Goal: Task Accomplishment & Management: Use online tool/utility

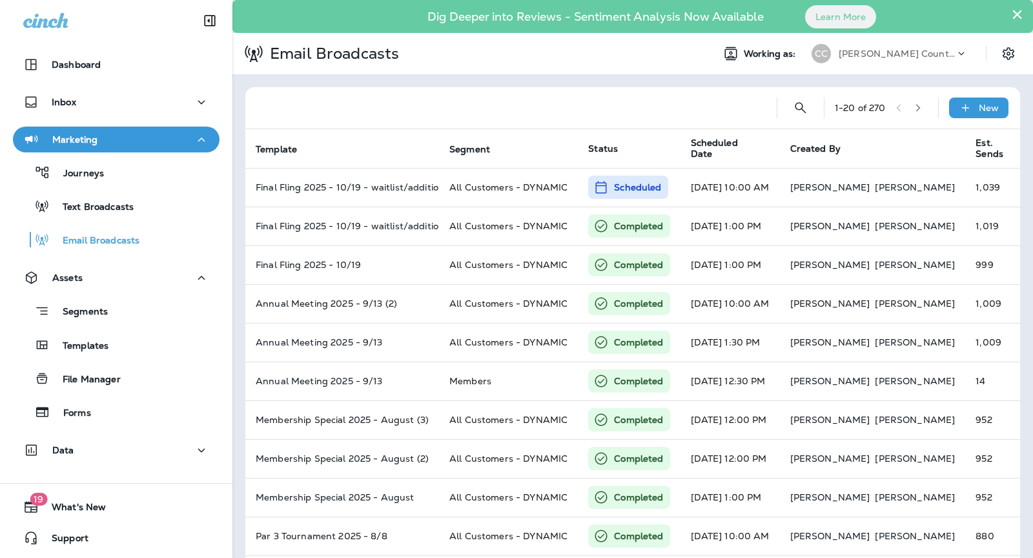
click at [906, 54] on p "[PERSON_NAME] Country Club" at bounding box center [897, 53] width 116 height 10
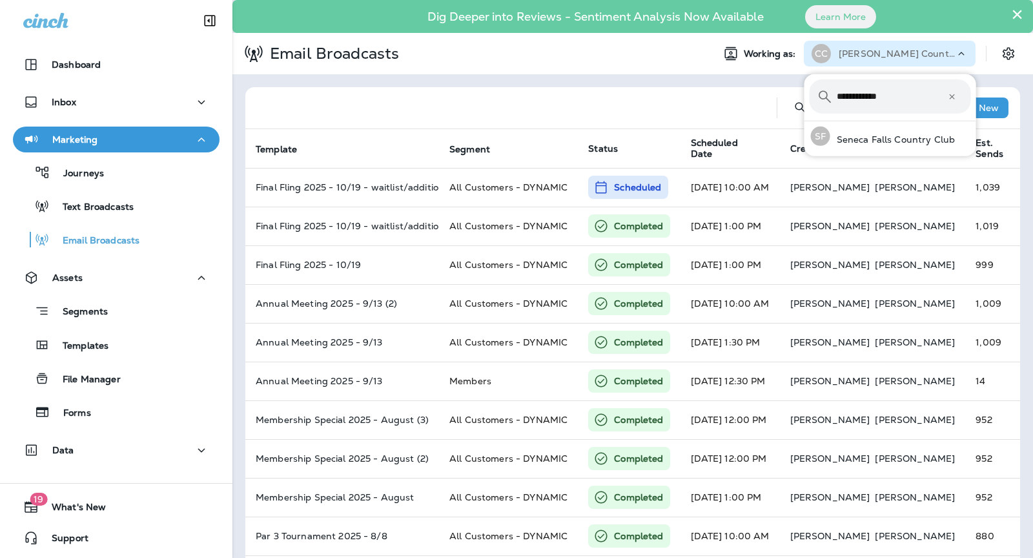
type input "**********"
click at [876, 132] on div "SF Seneca Falls Country Club" at bounding box center [883, 136] width 155 height 30
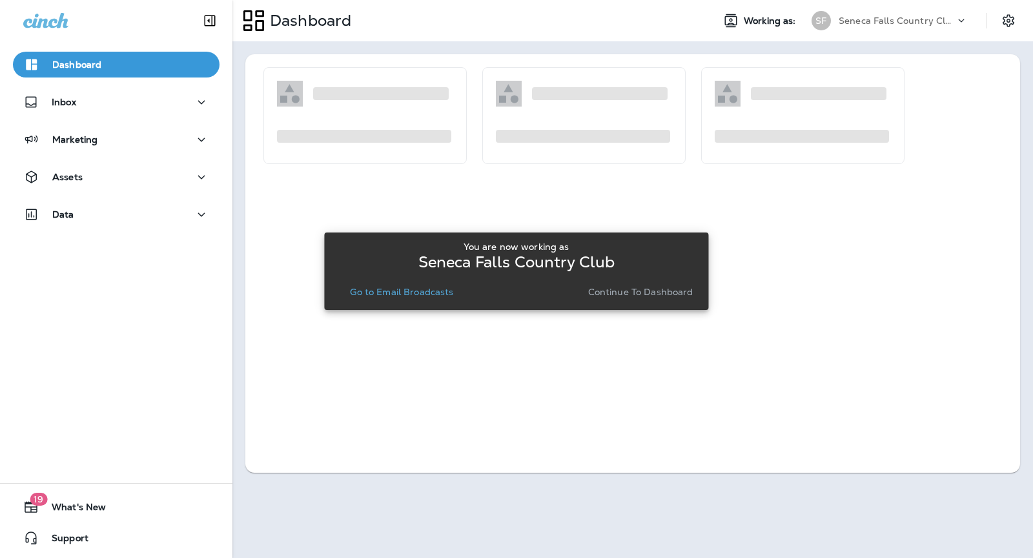
click at [640, 291] on p "Continue to Dashboard" at bounding box center [640, 292] width 105 height 10
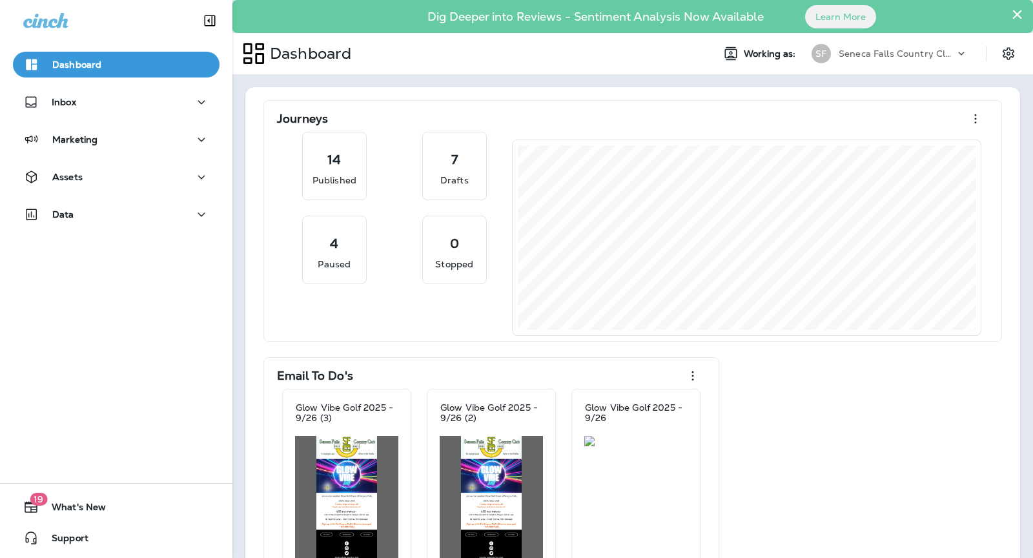
click at [881, 49] on p "Seneca Falls Country Club" at bounding box center [897, 53] width 116 height 10
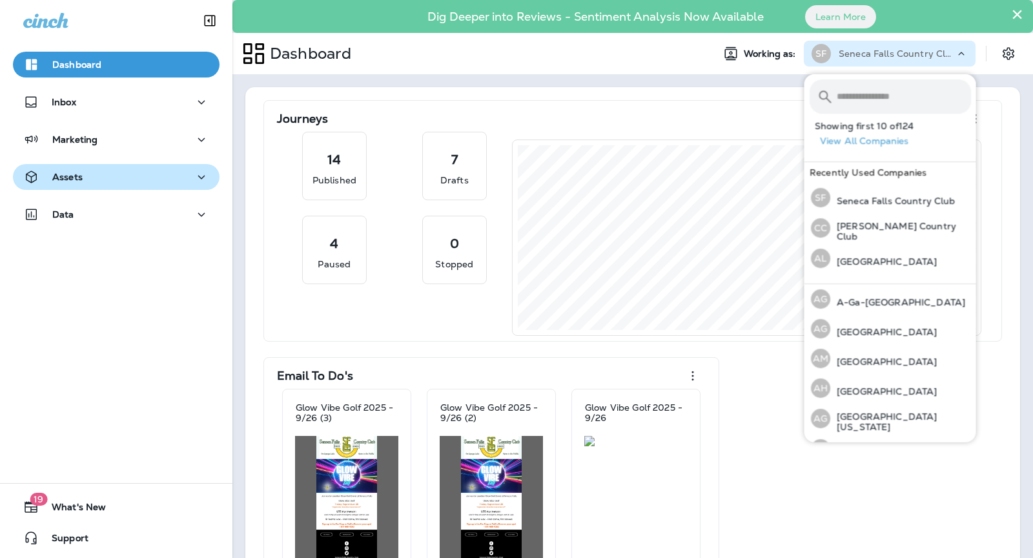
click at [97, 174] on div "Assets" at bounding box center [116, 177] width 186 height 16
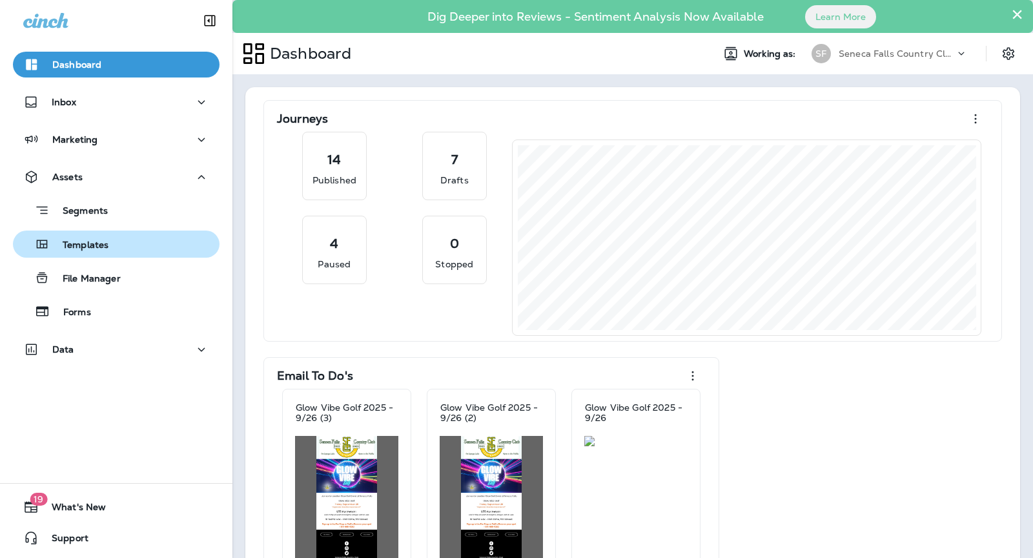
click at [112, 246] on div "Templates" at bounding box center [116, 243] width 196 height 19
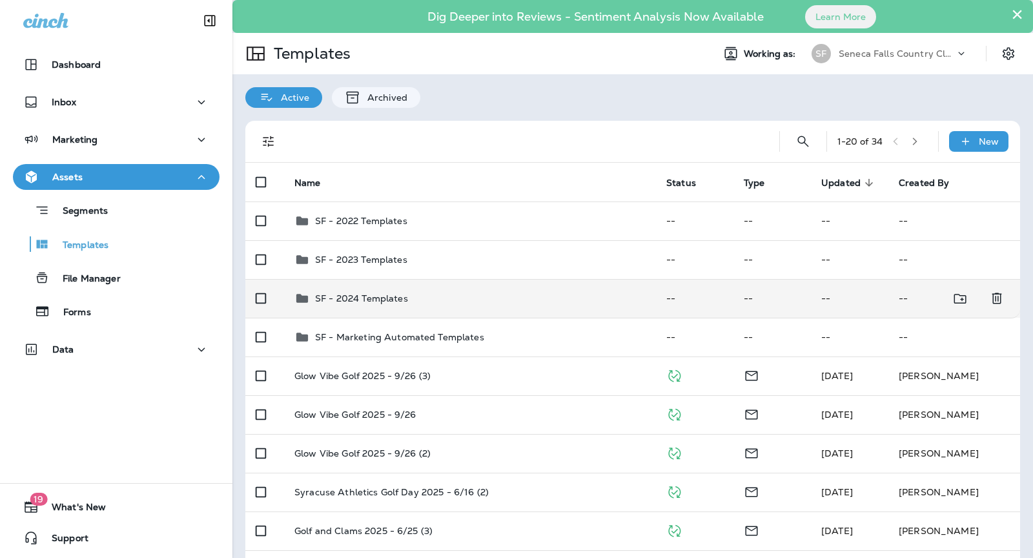
click at [446, 294] on div "SF - 2024 Templates" at bounding box center [469, 298] width 351 height 15
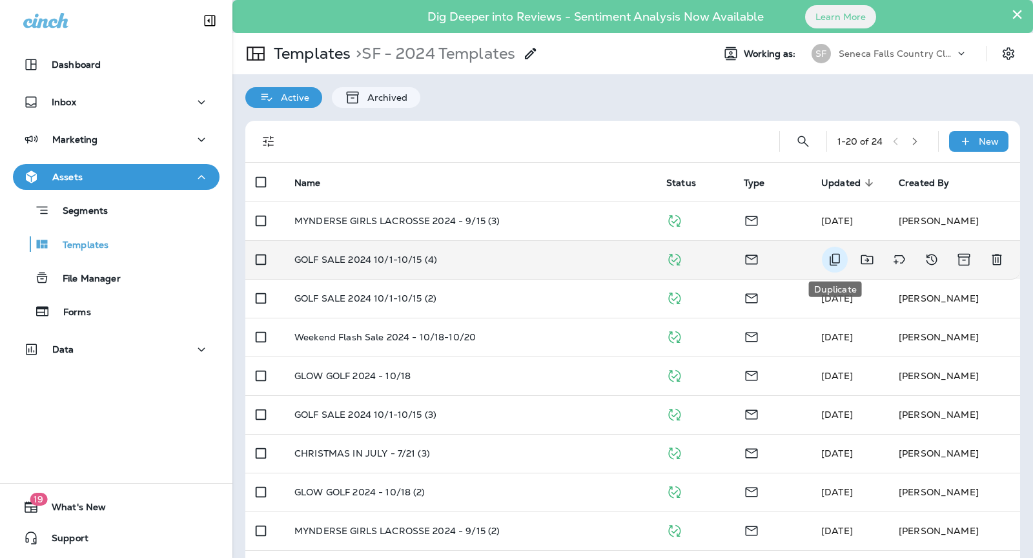
click at [837, 256] on icon "Duplicate" at bounding box center [834, 259] width 15 height 15
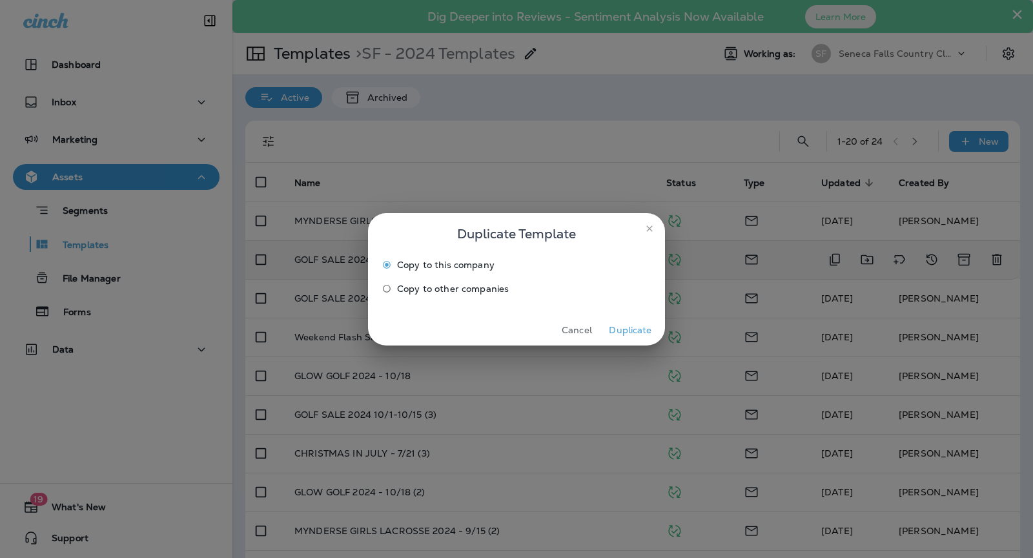
click at [639, 327] on button "Duplicate" at bounding box center [630, 330] width 48 height 20
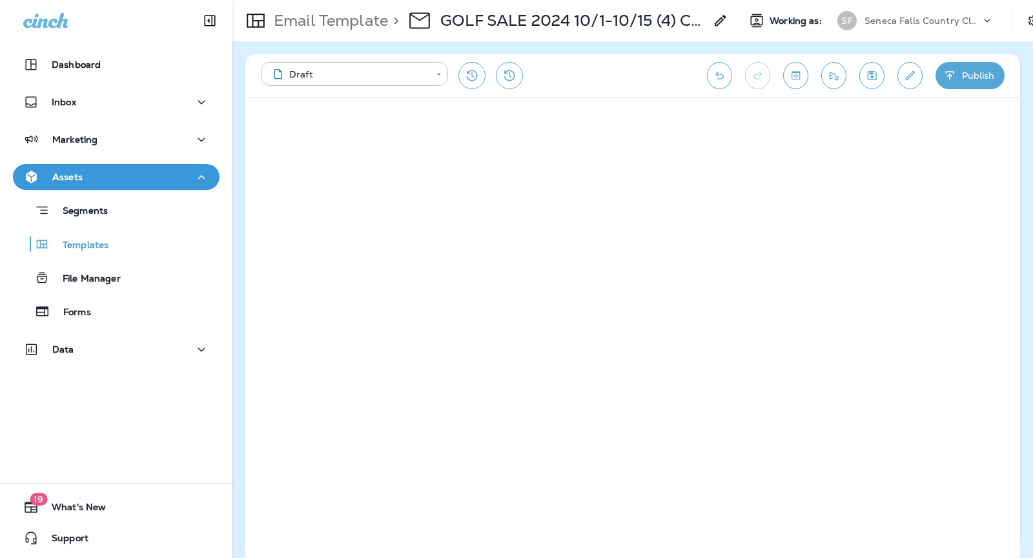
click at [584, 31] on div "> GOLF SALE 2024 10/1-10/15 (4) Copy" at bounding box center [558, 21] width 340 height 36
click at [573, 23] on p "GOLF SALE 2024 10/1-10/15 (4) Copy" at bounding box center [572, 20] width 265 height 19
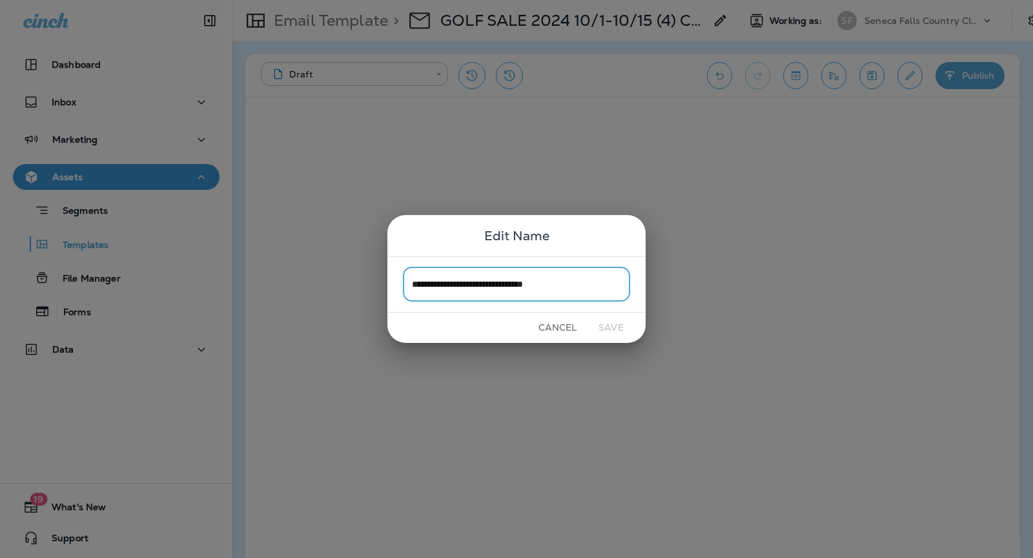
click at [504, 287] on input "**********" at bounding box center [516, 284] width 227 height 34
type input "**********"
click at [604, 320] on button "Save" at bounding box center [611, 328] width 48 height 20
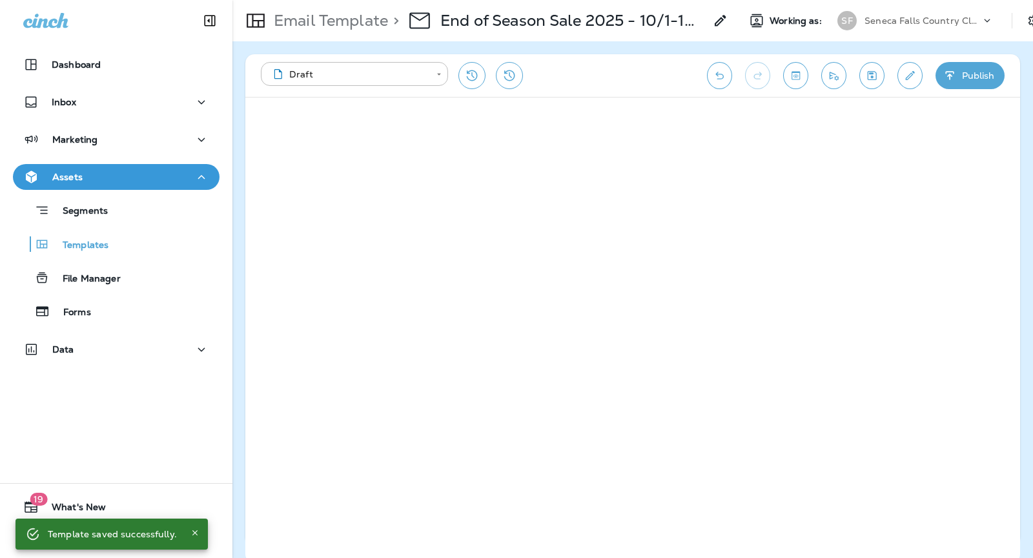
click at [910, 70] on icon "Edit details" at bounding box center [910, 75] width 14 height 13
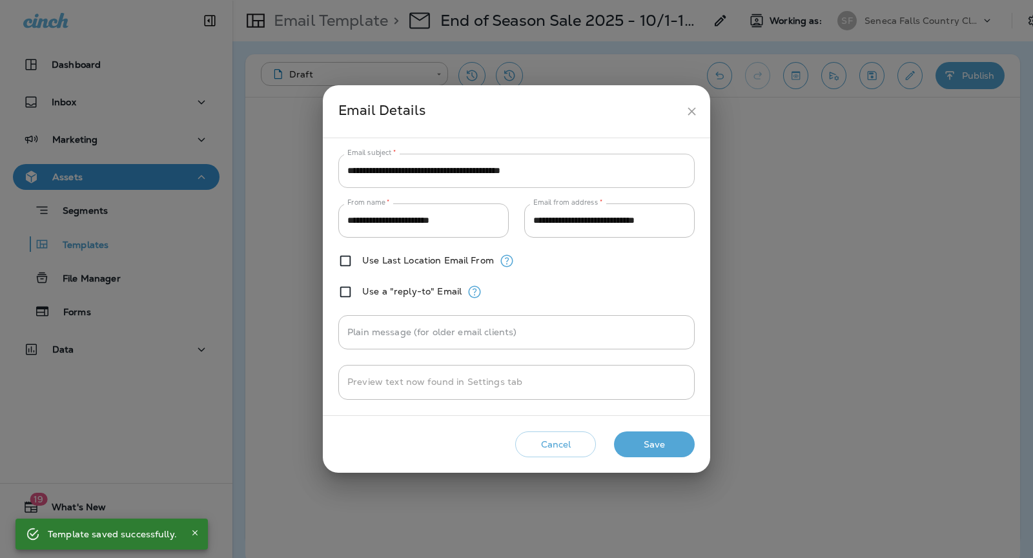
click at [411, 174] on input "**********" at bounding box center [516, 171] width 356 height 34
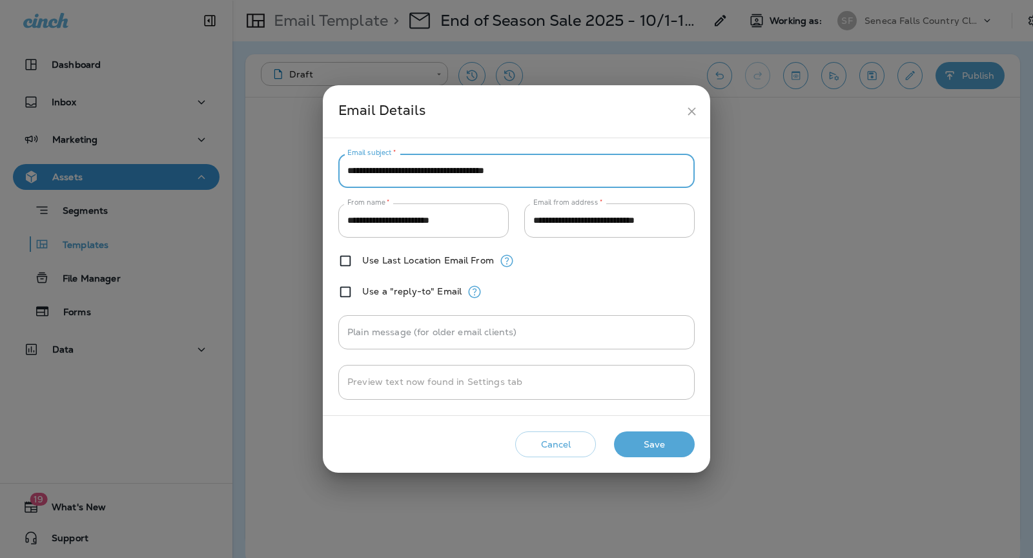
type input "**********"
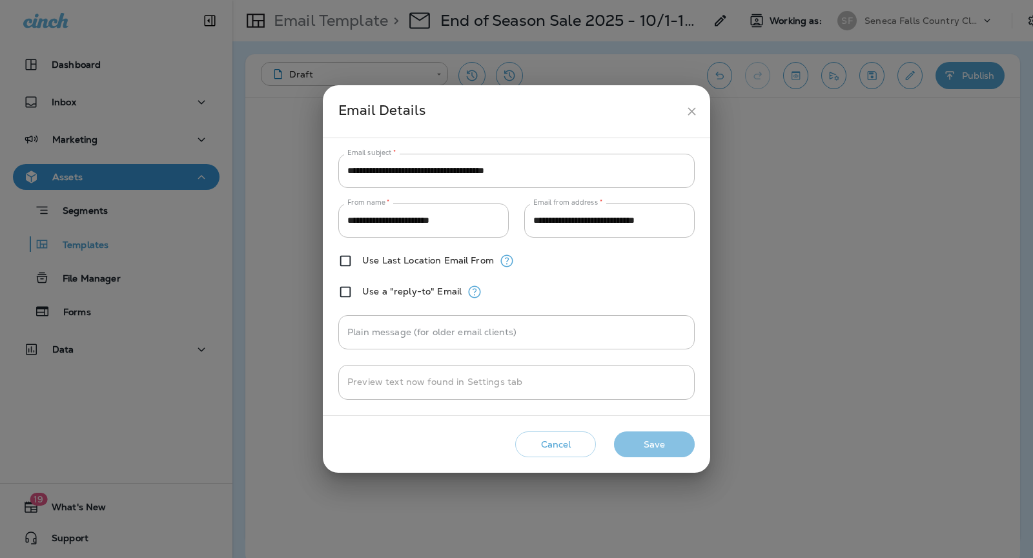
click at [684, 446] on button "Save" at bounding box center [654, 444] width 81 height 26
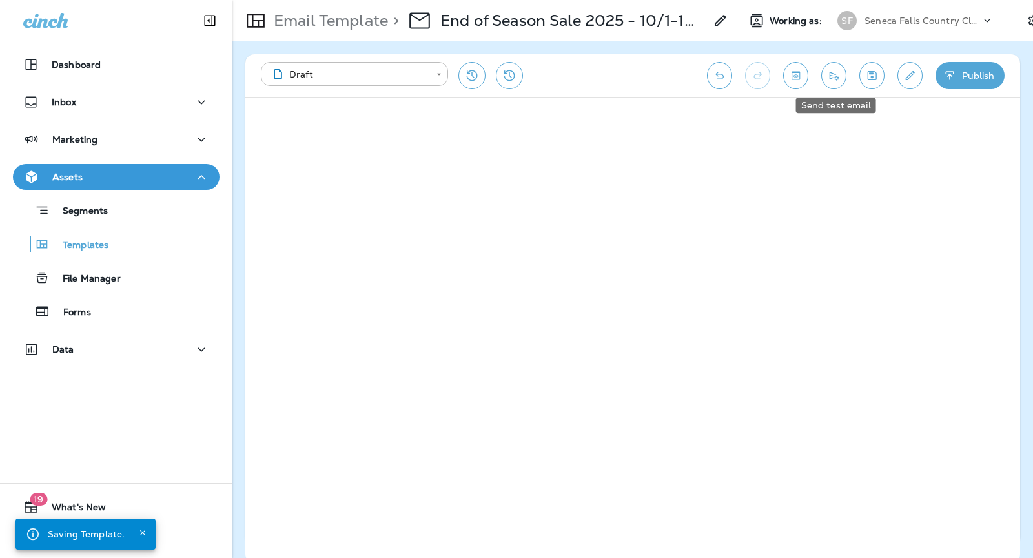
click at [832, 82] on button "Send test email" at bounding box center [833, 75] width 25 height 27
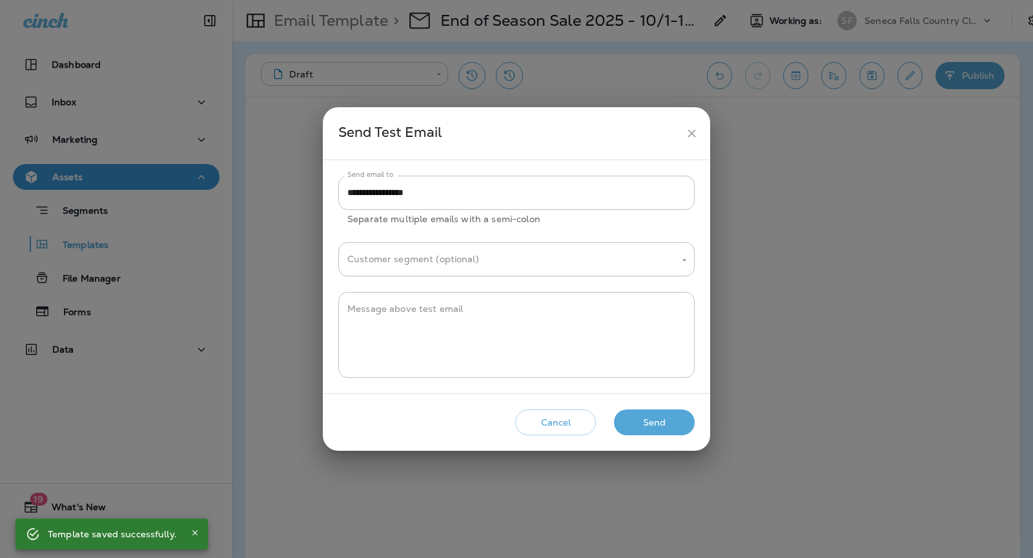
click at [653, 426] on button "Send" at bounding box center [654, 422] width 81 height 26
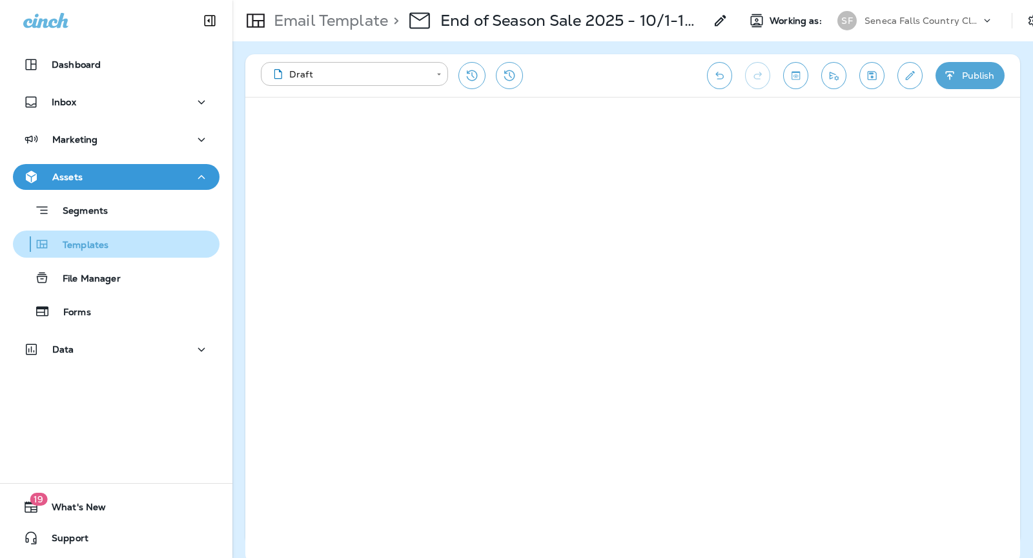
click at [167, 243] on div "Templates" at bounding box center [116, 243] width 196 height 19
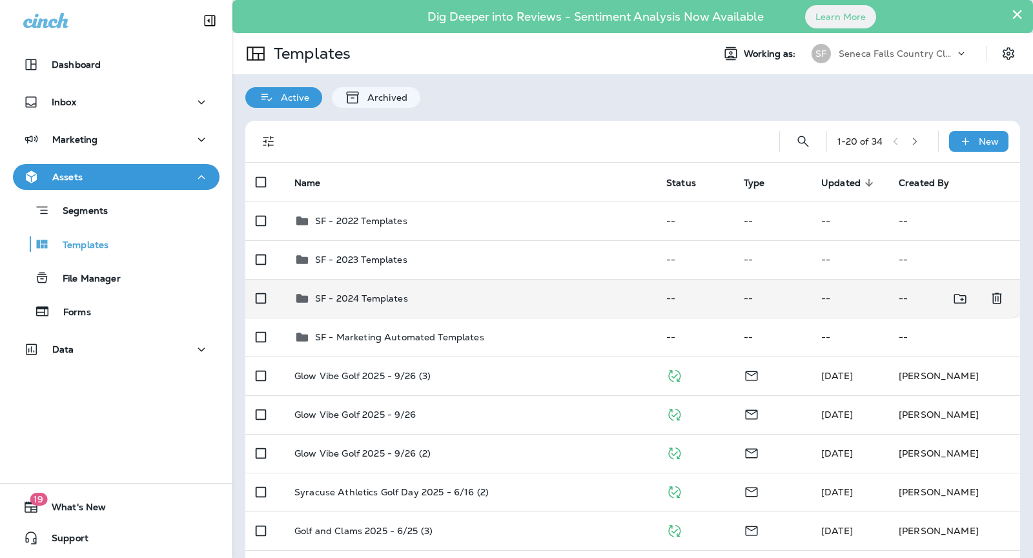
click at [463, 303] on div "SF - 2024 Templates" at bounding box center [469, 298] width 351 height 15
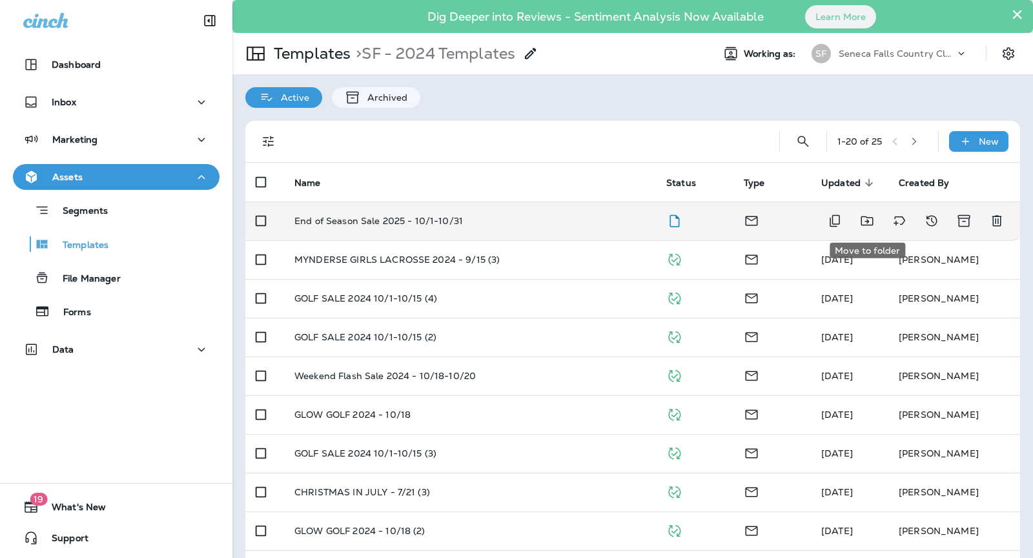
click at [874, 223] on icon "Move to folder" at bounding box center [866, 220] width 15 height 15
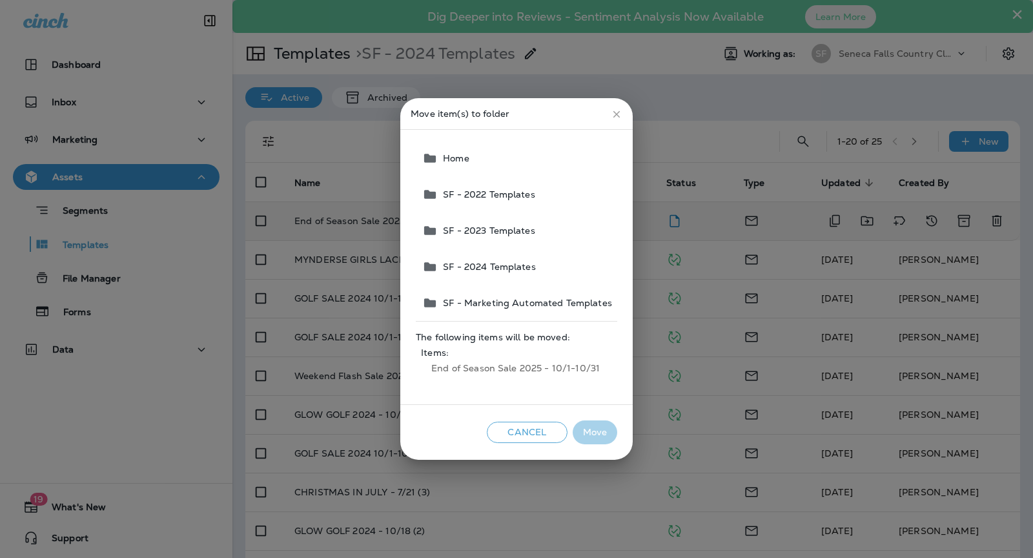
click at [485, 158] on button "Home" at bounding box center [517, 158] width 200 height 36
click at [603, 433] on button "Move" at bounding box center [595, 432] width 45 height 24
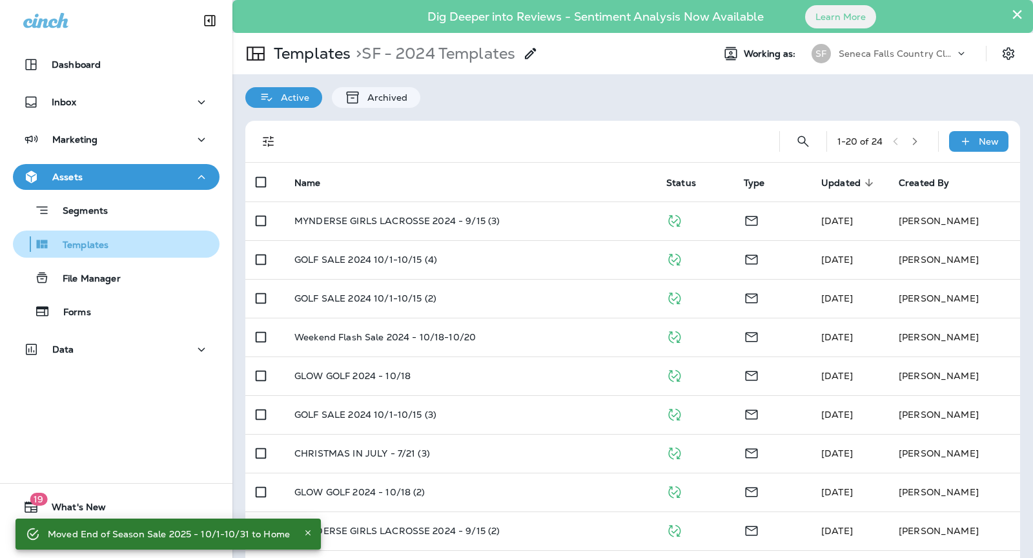
click at [181, 240] on div "Templates" at bounding box center [116, 243] width 196 height 19
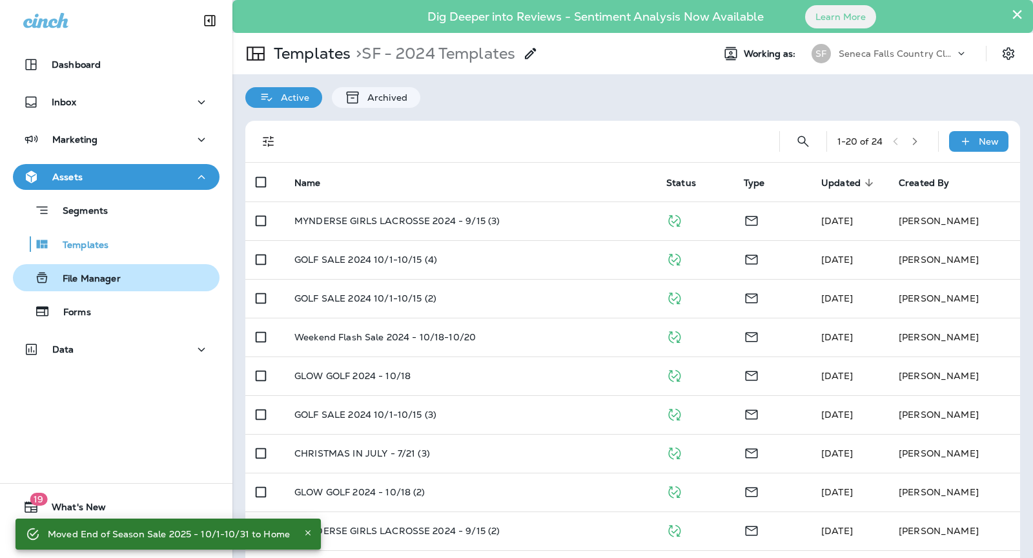
click at [138, 271] on div "File Manager" at bounding box center [116, 277] width 196 height 19
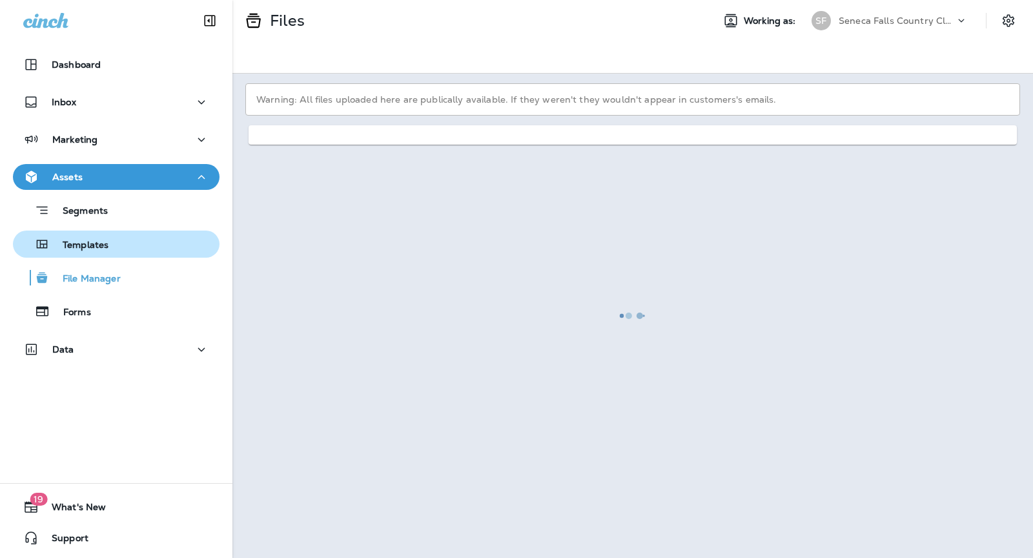
click at [131, 248] on div "Templates" at bounding box center [116, 243] width 196 height 19
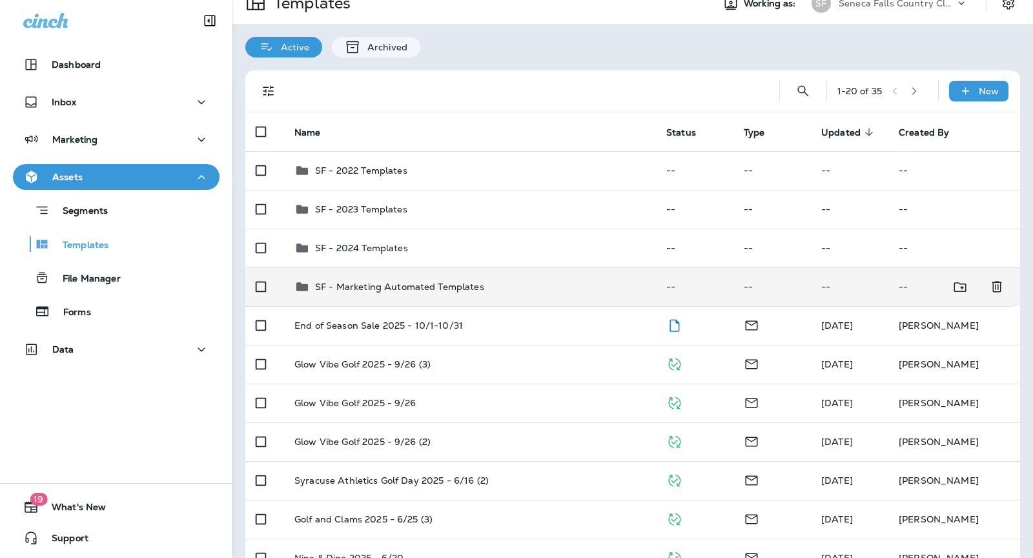
scroll to position [62, 0]
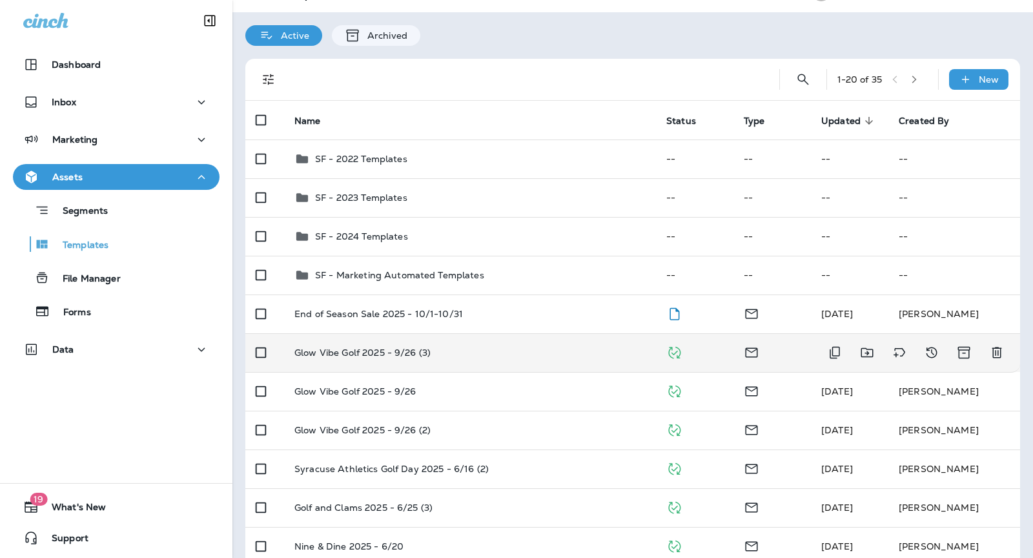
click at [528, 347] on div "Glow Vibe Golf 2025 - 9/26 (3)" at bounding box center [469, 352] width 351 height 10
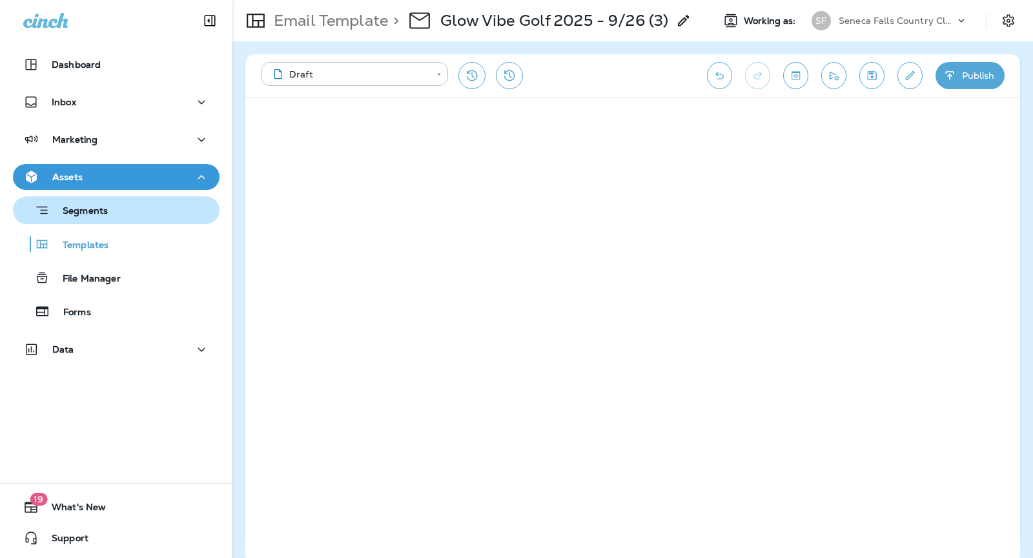
click at [114, 211] on div "Segments" at bounding box center [116, 210] width 196 height 20
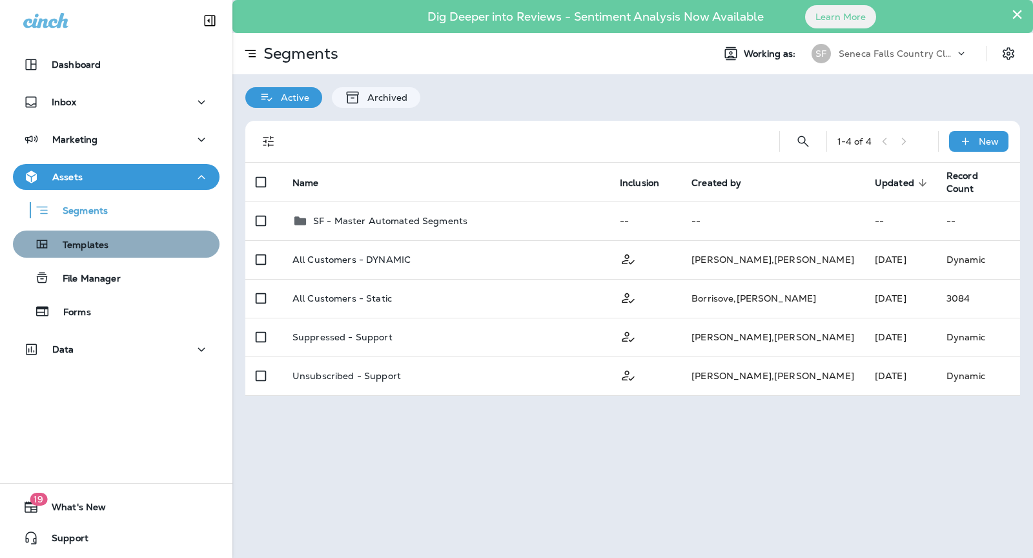
click at [134, 251] on div "Templates" at bounding box center [116, 243] width 196 height 19
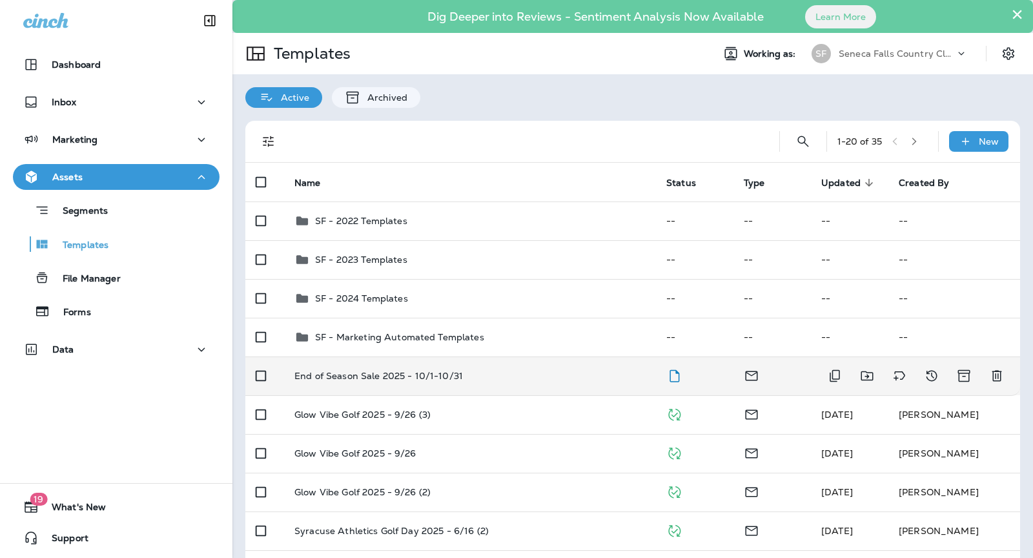
click at [567, 374] on div "End of Season Sale 2025 - 10/1-10/31" at bounding box center [469, 376] width 351 height 10
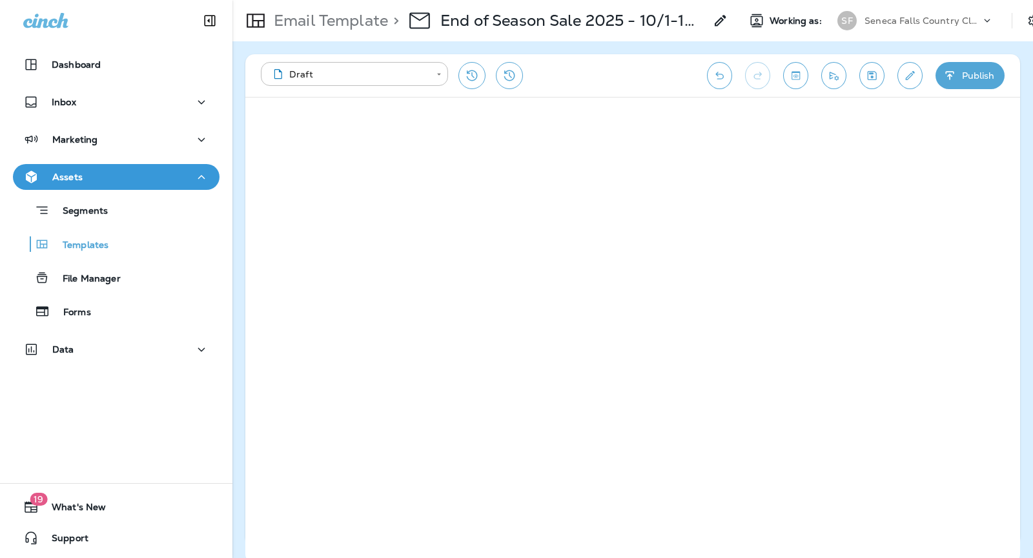
click at [956, 80] on icon "button" at bounding box center [950, 75] width 14 height 13
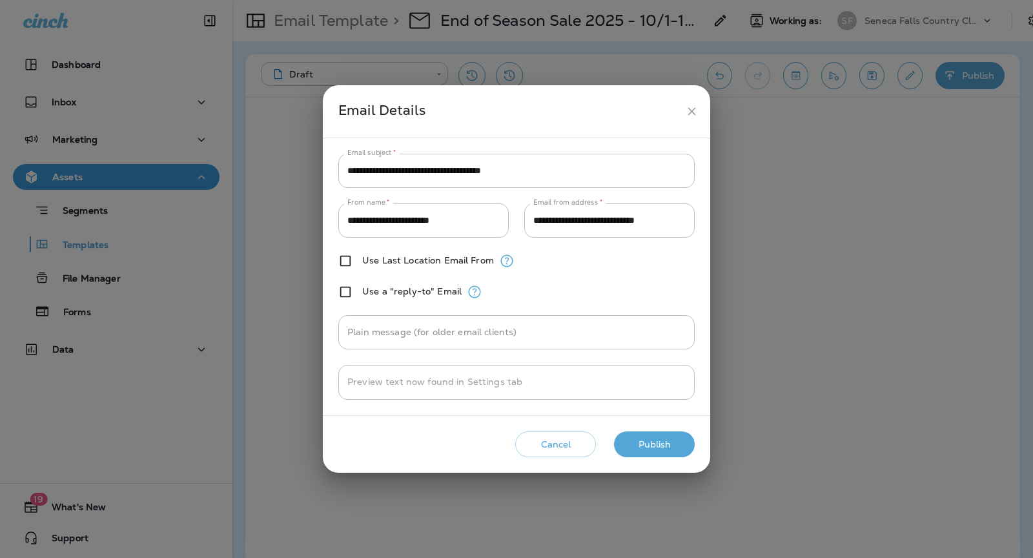
click at [664, 438] on button "Publish" at bounding box center [654, 444] width 81 height 26
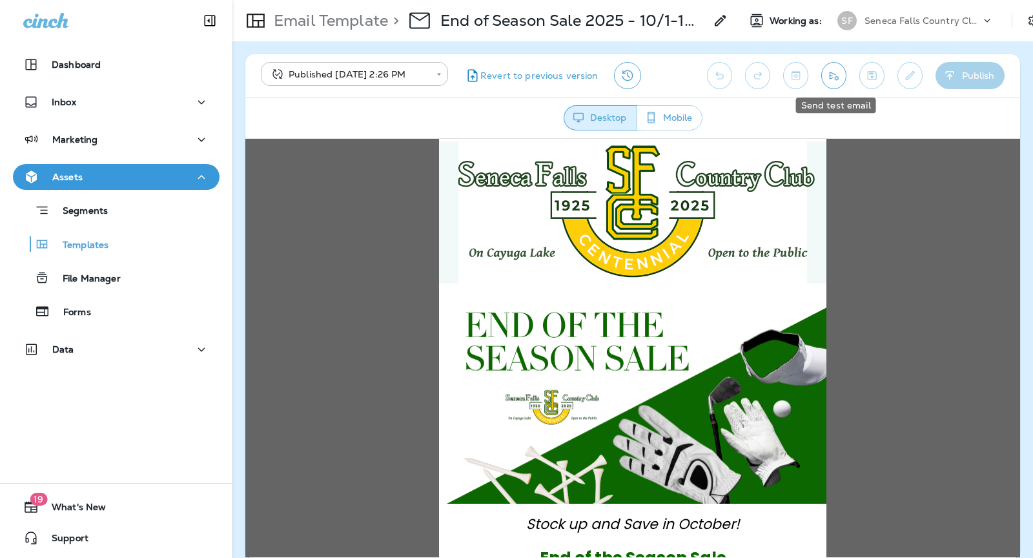
click at [829, 71] on icon "Send test email" at bounding box center [834, 75] width 14 height 13
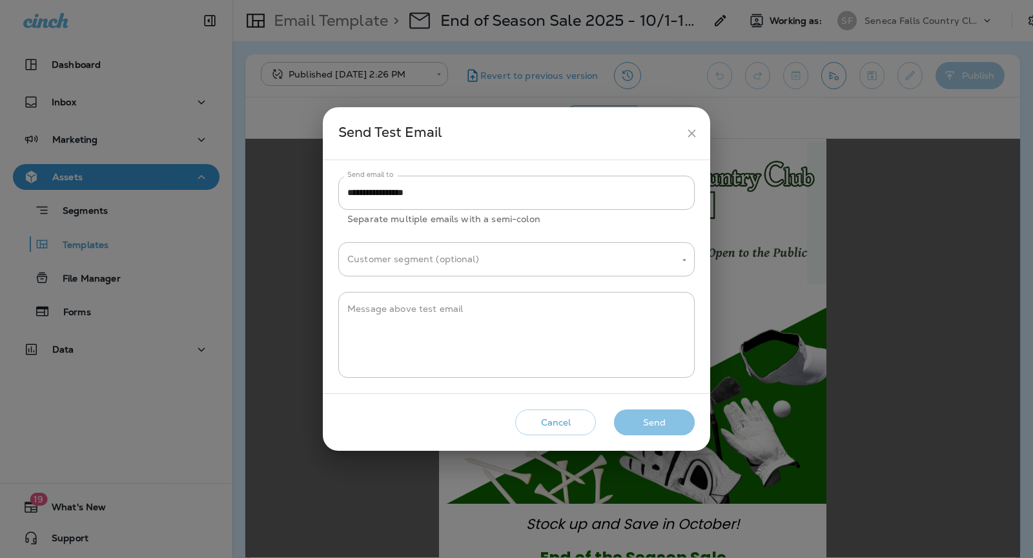
click at [672, 426] on button "Send" at bounding box center [654, 422] width 81 height 26
